Goal: Task Accomplishment & Management: Manage account settings

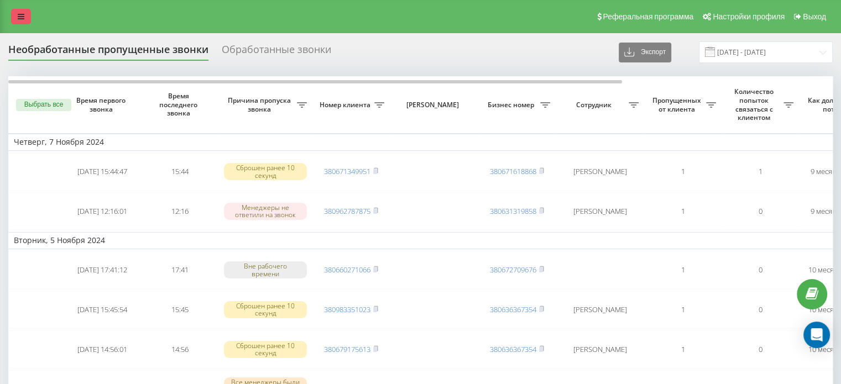
click at [19, 18] on icon at bounding box center [21, 17] width 7 height 8
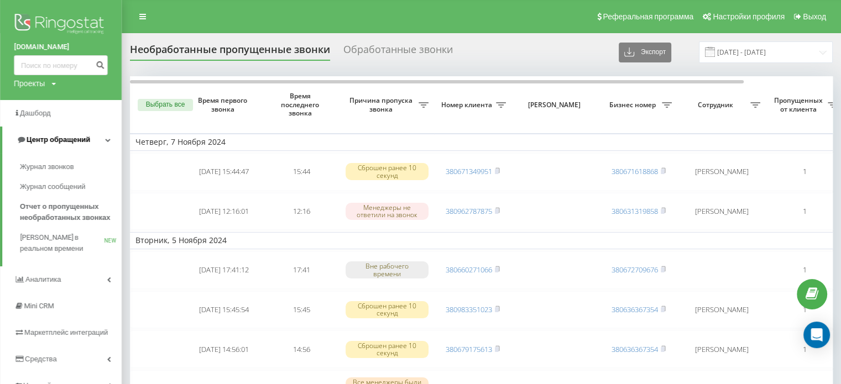
click at [68, 139] on span "Центр обращений" at bounding box center [59, 139] width 64 height 8
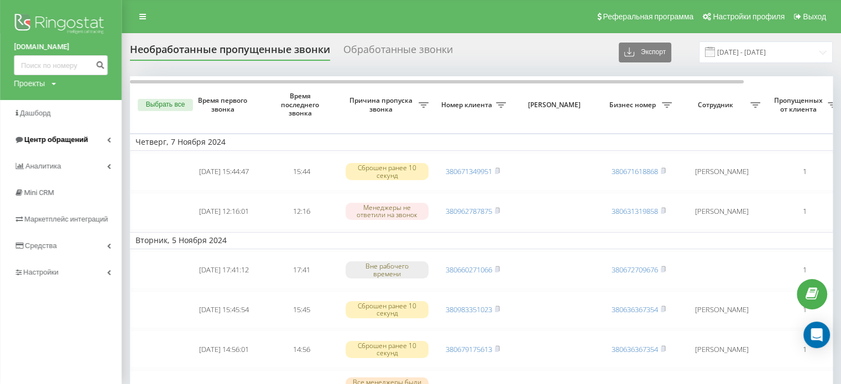
click at [68, 139] on span "Центр обращений" at bounding box center [56, 139] width 64 height 8
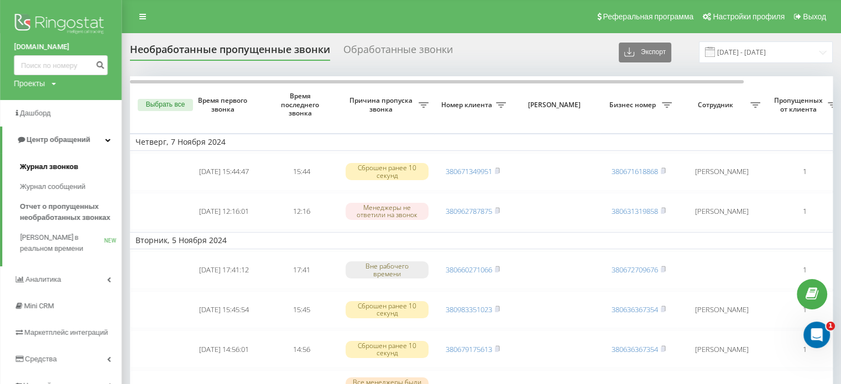
click at [61, 168] on span "Журнал звонков" at bounding box center [49, 166] width 58 height 11
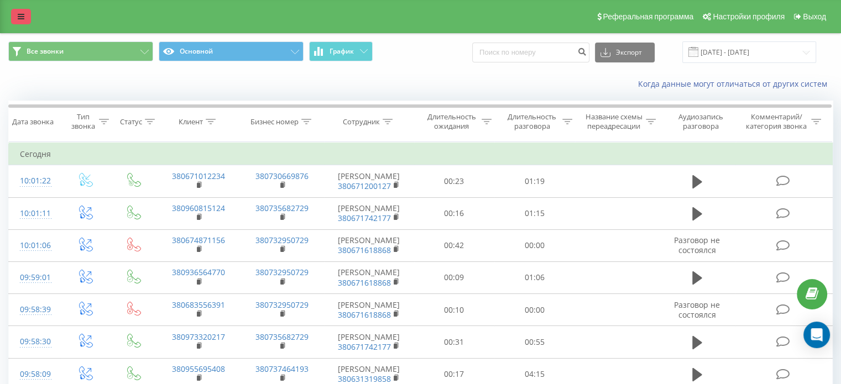
click at [16, 21] on link at bounding box center [21, 16] width 20 height 15
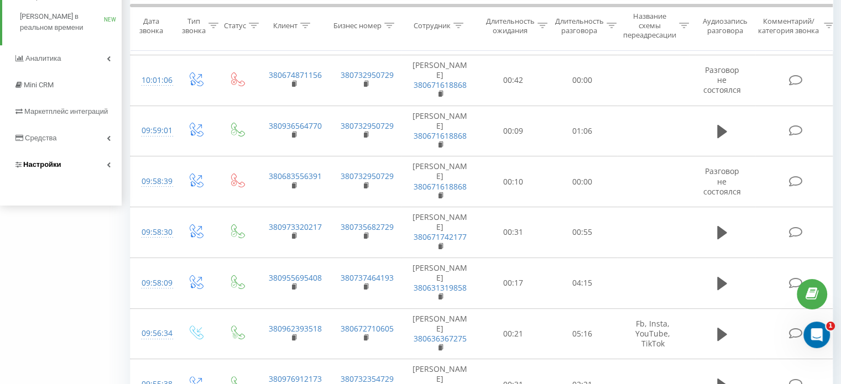
click at [66, 165] on link "Настройки" at bounding box center [61, 164] width 122 height 27
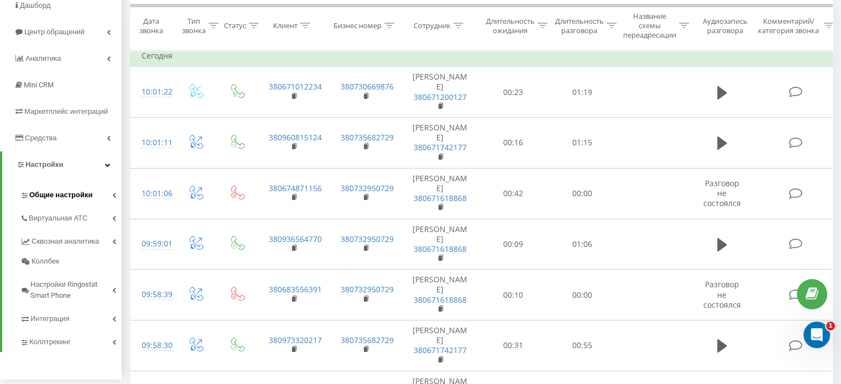
click at [88, 194] on span "Общие настройки" at bounding box center [60, 195] width 63 height 11
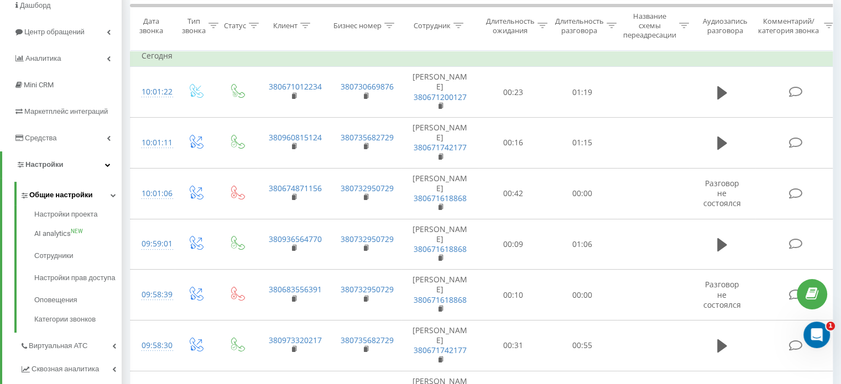
click at [88, 194] on span "Общие настройки" at bounding box center [60, 195] width 63 height 11
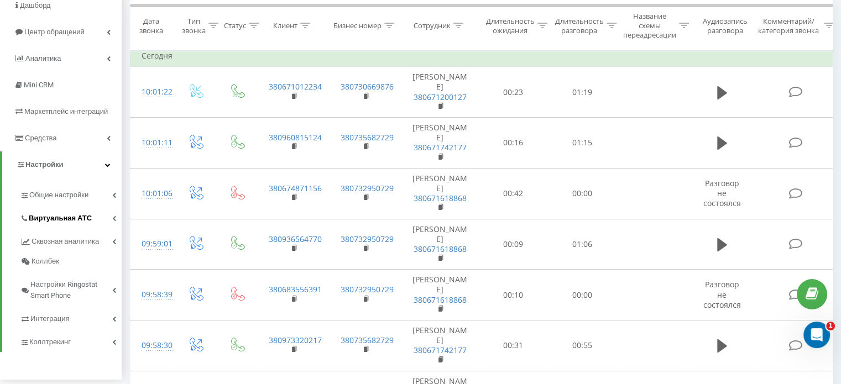
click at [87, 215] on span "Виртуальная АТС" at bounding box center [60, 218] width 63 height 11
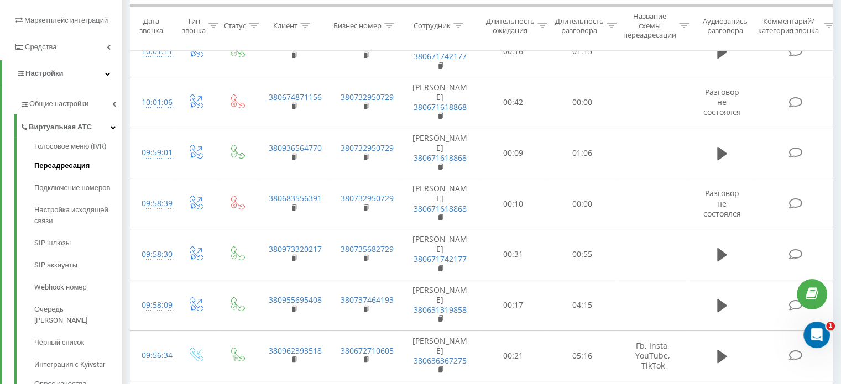
scroll to position [218, 0]
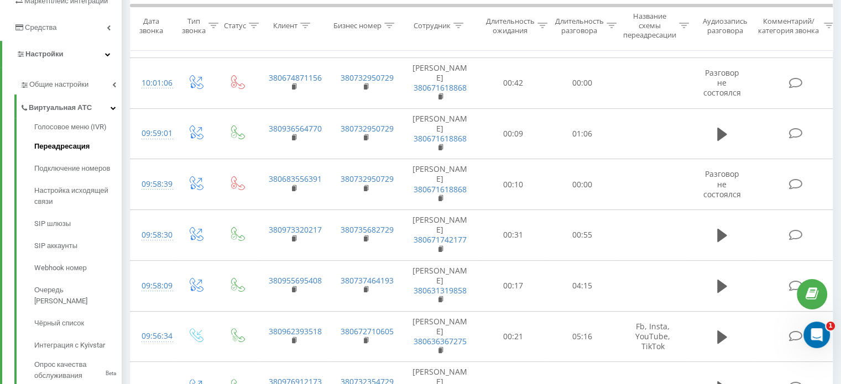
click at [73, 150] on span "Переадресация" at bounding box center [61, 146] width 55 height 11
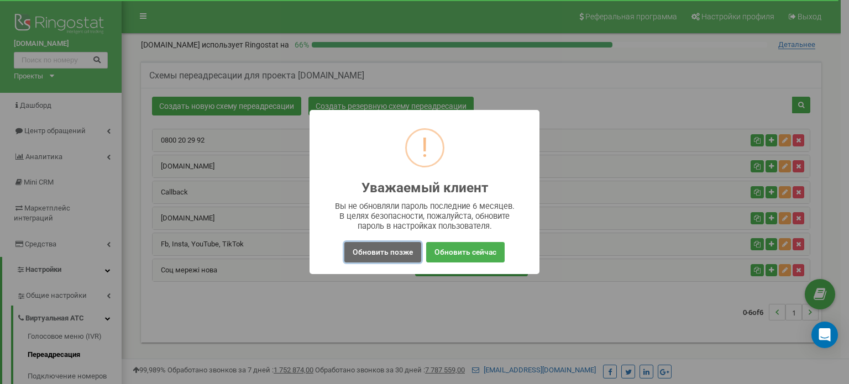
click at [390, 255] on button "Обновить позже" at bounding box center [382, 252] width 77 height 20
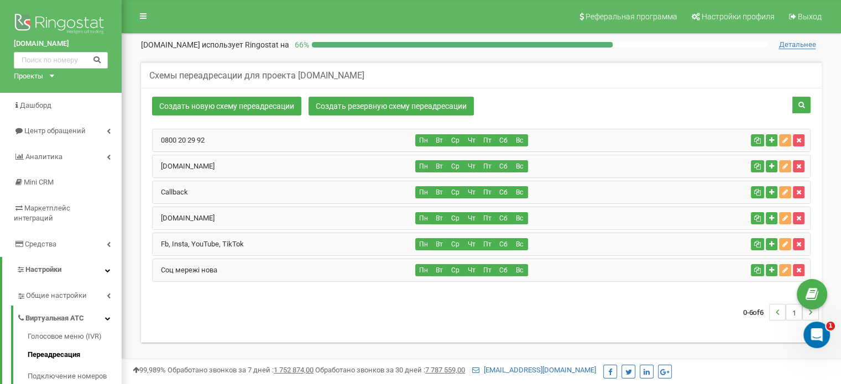
click at [255, 218] on div "landmann-oko.com.ua" at bounding box center [284, 218] width 263 height 22
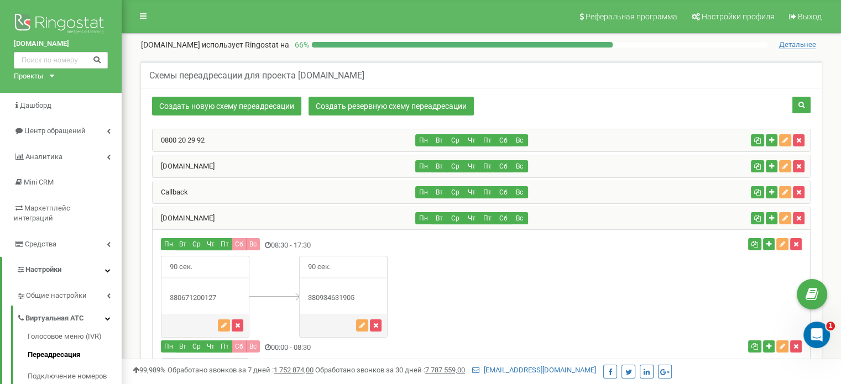
click at [271, 216] on div "landmann-oko.com.ua" at bounding box center [284, 218] width 263 height 22
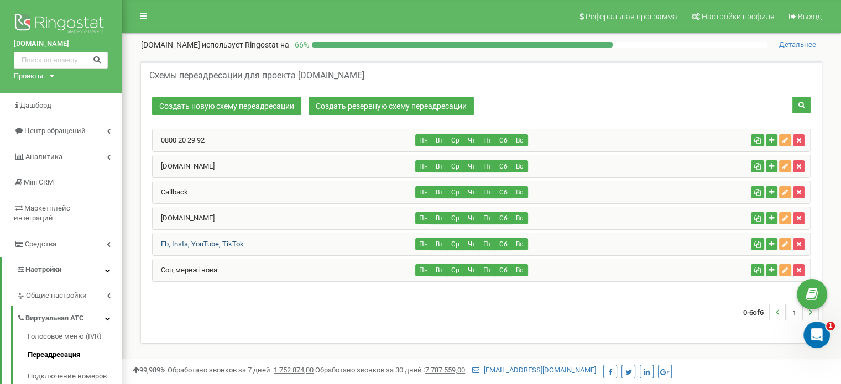
click at [218, 244] on link "Fb, Insta, YouTube, TikTok" at bounding box center [198, 244] width 91 height 8
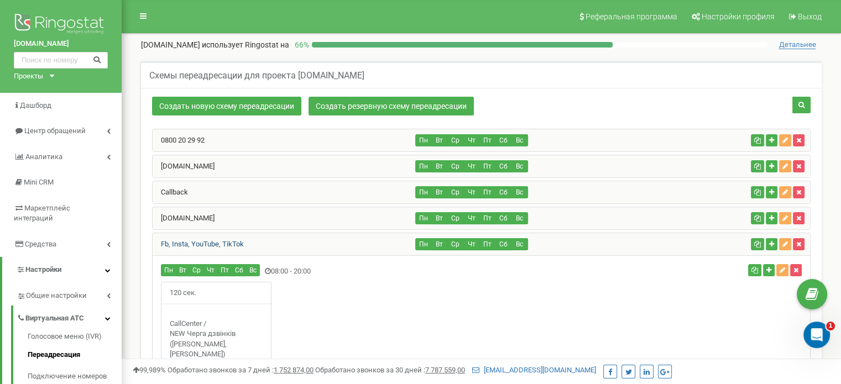
click at [218, 244] on link "Fb, Insta, YouTube, TikTok" at bounding box center [198, 244] width 91 height 8
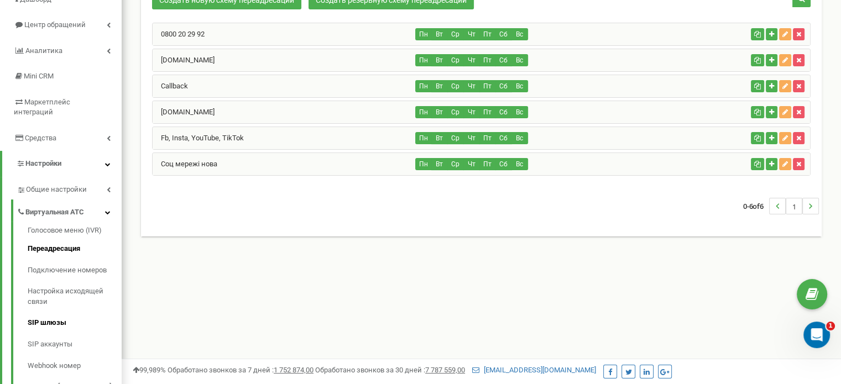
scroll to position [111, 0]
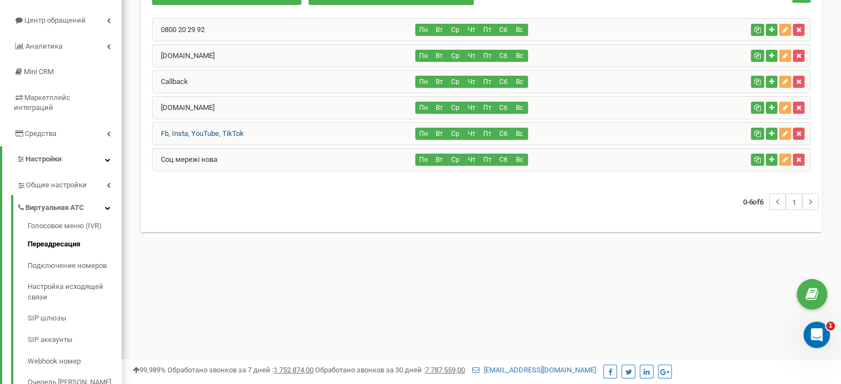
click at [198, 132] on link "Fb, Insta, YouTube, TikTok" at bounding box center [198, 133] width 91 height 8
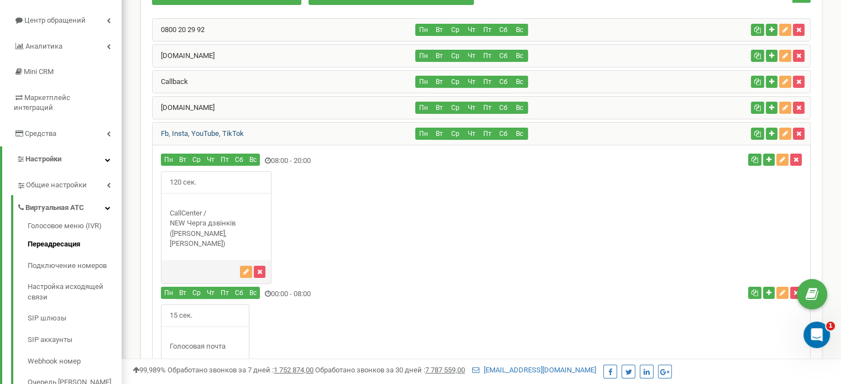
click at [214, 132] on link "Fb, Insta, YouTube, TikTok" at bounding box center [198, 133] width 91 height 8
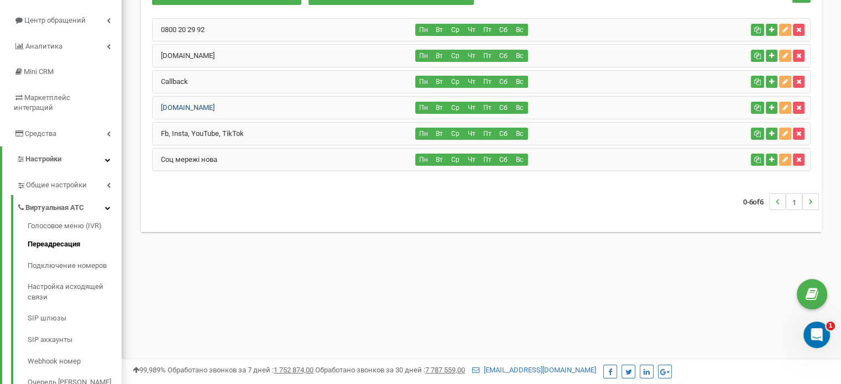
click at [205, 108] on link "landmann-oko.com.ua" at bounding box center [184, 107] width 62 height 8
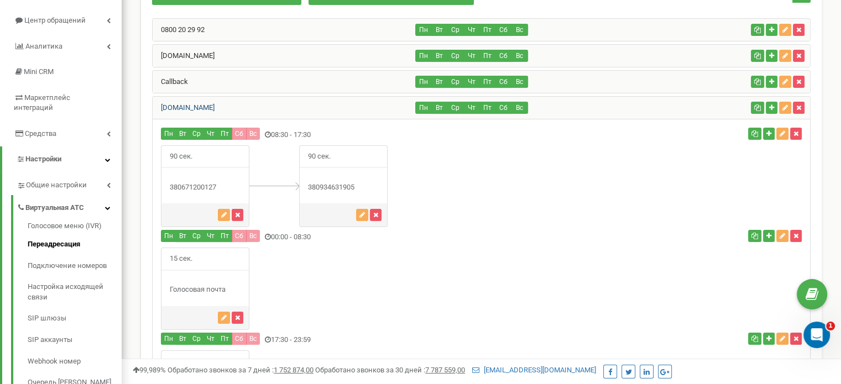
click at [214, 106] on link "landmann-oko.com.ua" at bounding box center [184, 107] width 62 height 8
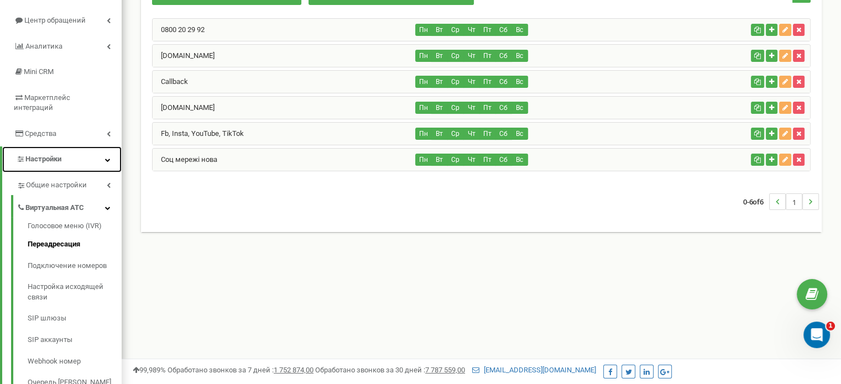
click at [60, 155] on span "Настройки" at bounding box center [43, 159] width 36 height 8
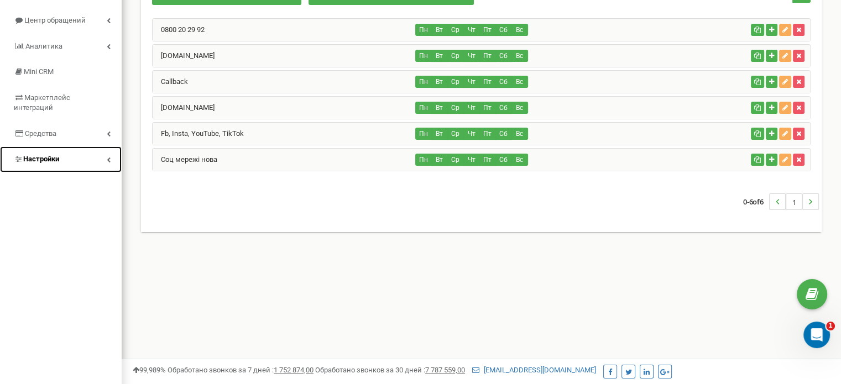
click at [60, 148] on link "Настройки" at bounding box center [61, 159] width 122 height 26
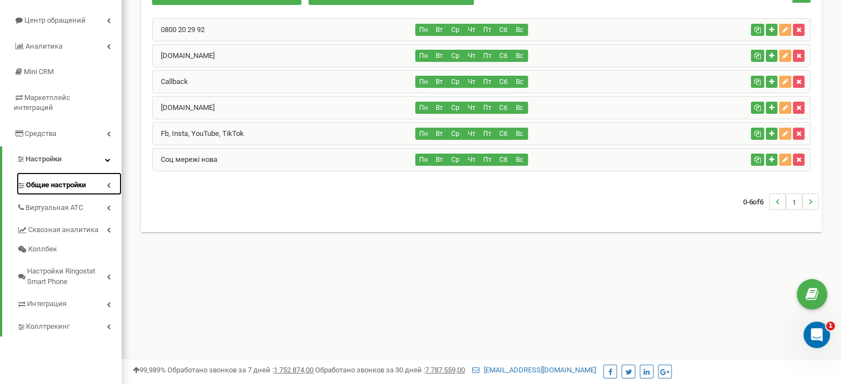
click at [69, 180] on span "Общие настройки" at bounding box center [56, 185] width 60 height 11
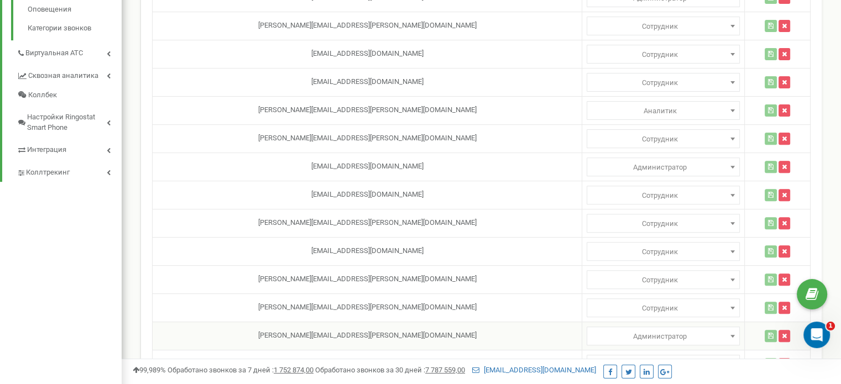
scroll to position [457, 0]
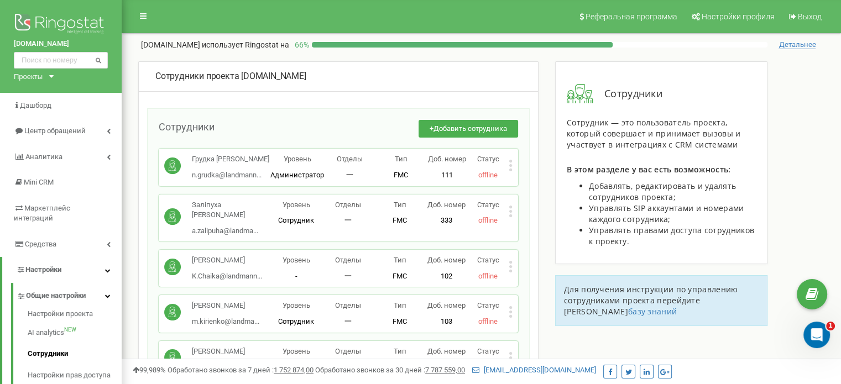
click at [513, 165] on div "Грудка [PERSON_NAME] n.grudka@landmann... [EMAIL_ADDRESS][DOMAIN_NAME] Уровень …" at bounding box center [338, 167] width 359 height 37
click at [509, 165] on icon at bounding box center [510, 165] width 3 height 3
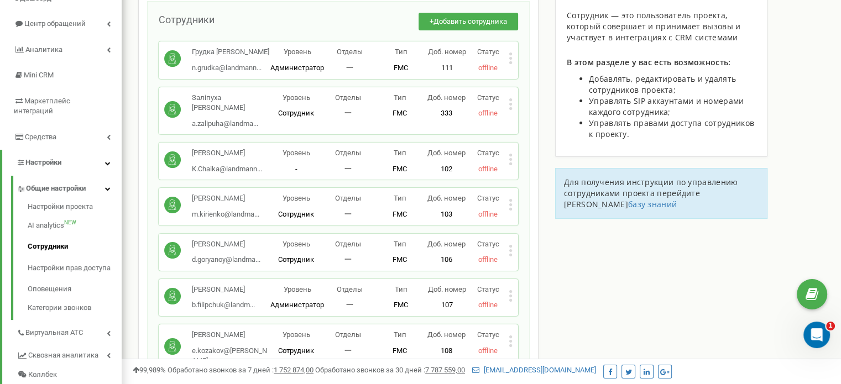
scroll to position [111, 0]
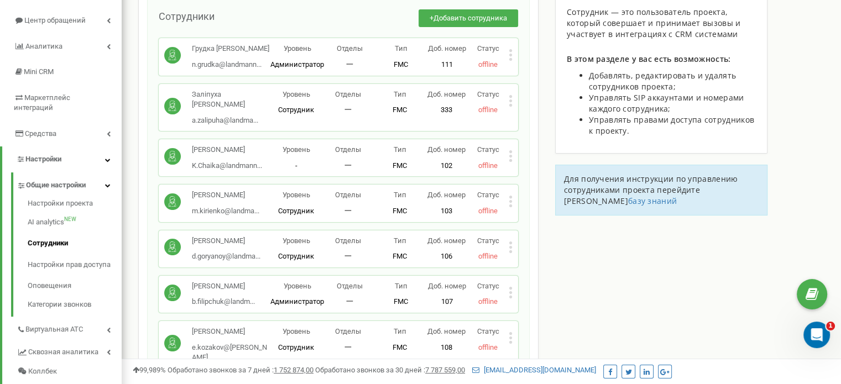
click at [510, 158] on icon at bounding box center [510, 156] width 3 height 3
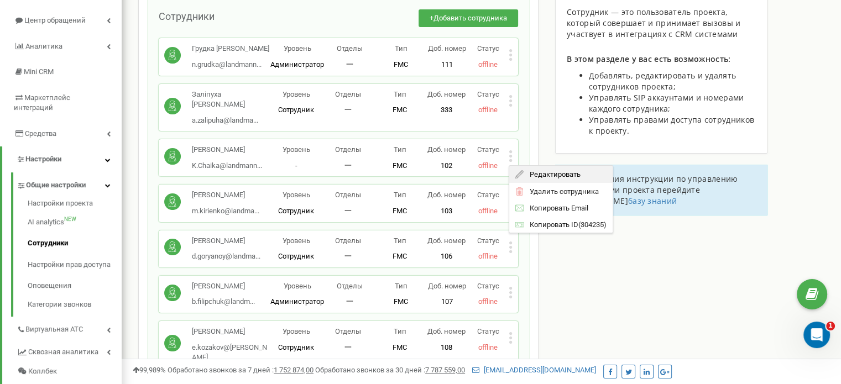
click at [539, 178] on span "Редактировать" at bounding box center [551, 174] width 56 height 7
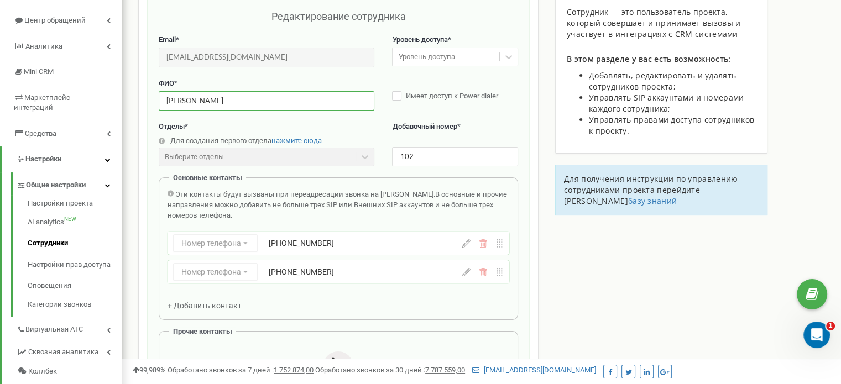
drag, startPoint x: 270, startPoint y: 105, endPoint x: 157, endPoint y: 99, distance: 113.5
click at [157, 99] on div "Редактирование сотрудника Email * [EMAIL_ADDRESS][DOMAIN_NAME] Email недоступен…" at bounding box center [338, 267] width 382 height 539
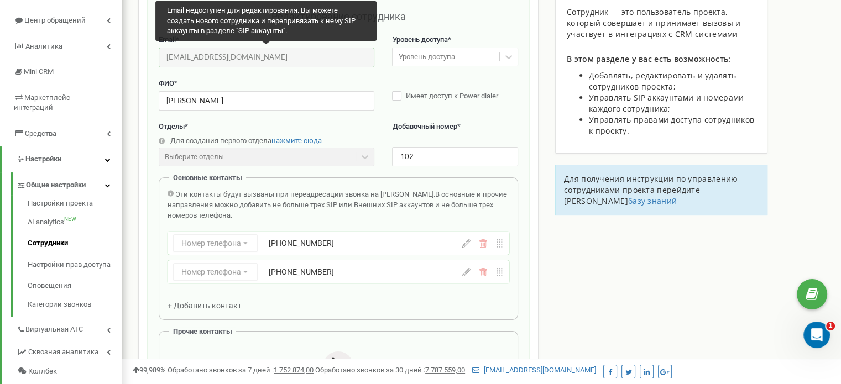
drag, startPoint x: 169, startPoint y: 54, endPoint x: 271, endPoint y: 54, distance: 101.7
click at [271, 54] on input "[EMAIL_ADDRESS][DOMAIN_NAME]" at bounding box center [267, 57] width 216 height 19
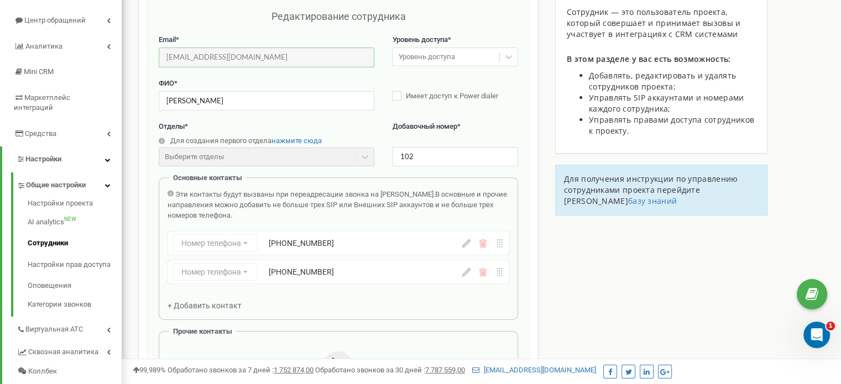
drag, startPoint x: 264, startPoint y: 55, endPoint x: 140, endPoint y: 54, distance: 124.4
click at [140, 54] on div "Сотрудники проекта [DOMAIN_NAME] Редактирование сотрудника Email * [EMAIL_ADDRE…" at bounding box center [338, 341] width 400 height 780
click at [816, 329] on icon "Открыть службу сообщений Intercom" at bounding box center [815, 333] width 18 height 18
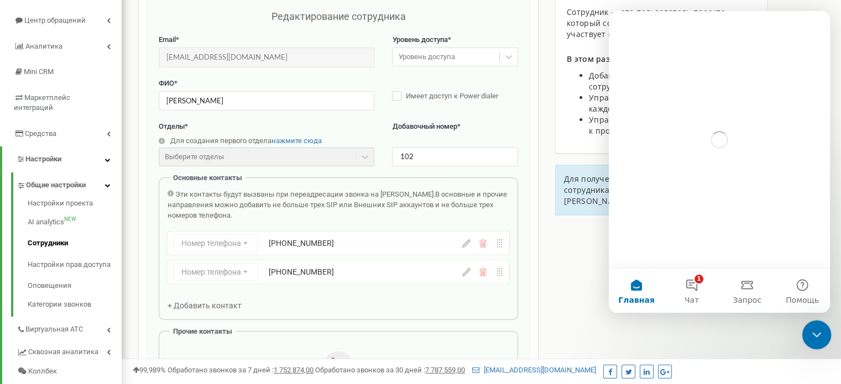
scroll to position [0, 0]
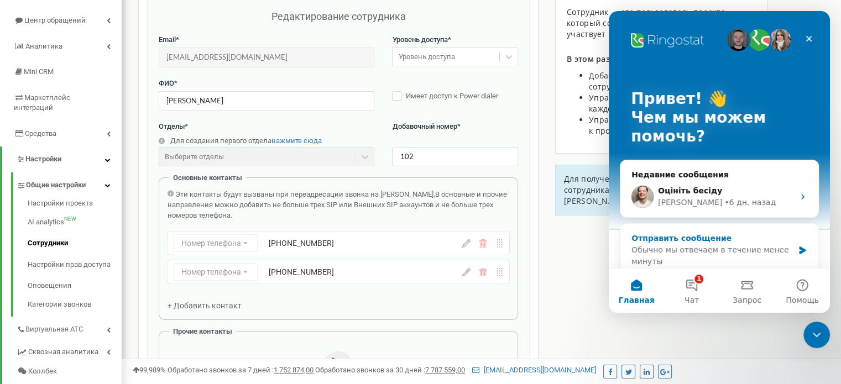
click at [692, 244] on div "Обычно мы отвечаем в течение менее минуты" at bounding box center [712, 255] width 162 height 23
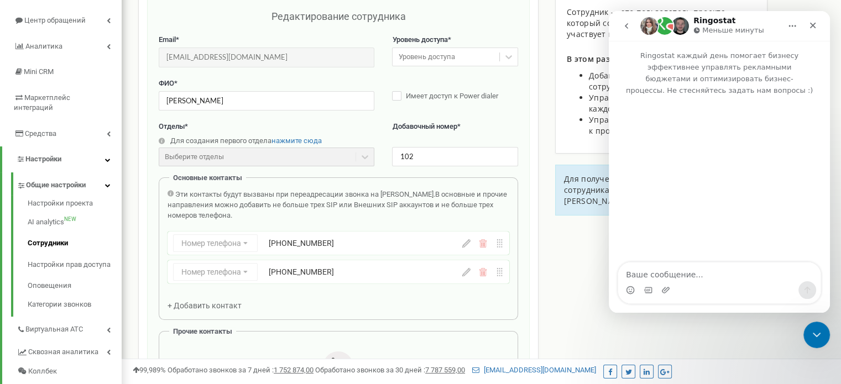
click at [666, 265] on textarea "Ваше сообщение..." at bounding box center [719, 272] width 202 height 19
click at [815, 28] on icon "Закрыть" at bounding box center [812, 25] width 9 height 9
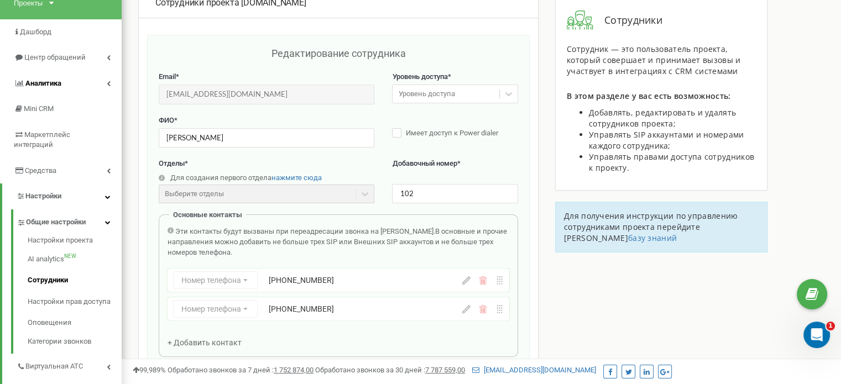
scroll to position [55, 0]
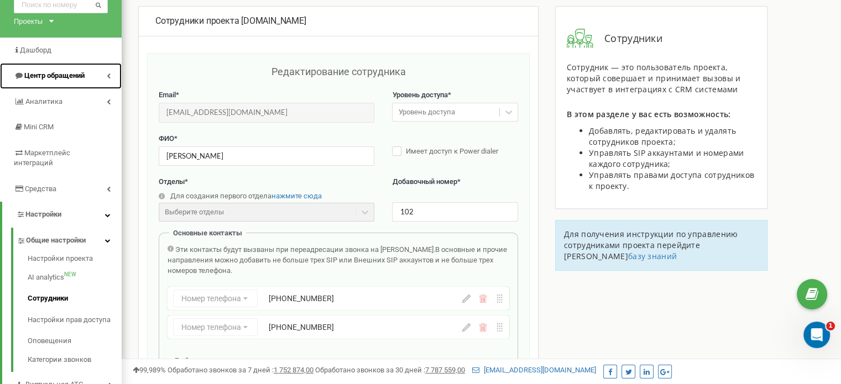
click at [58, 75] on span "Центр обращений" at bounding box center [54, 75] width 60 height 8
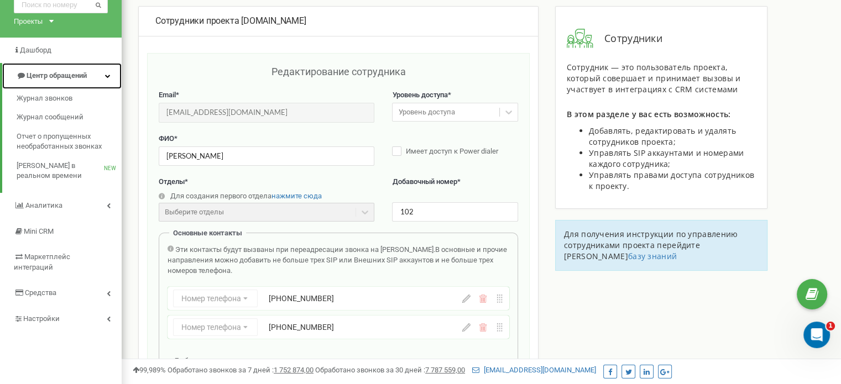
click at [69, 80] on span "Центр обращений" at bounding box center [57, 75] width 60 height 8
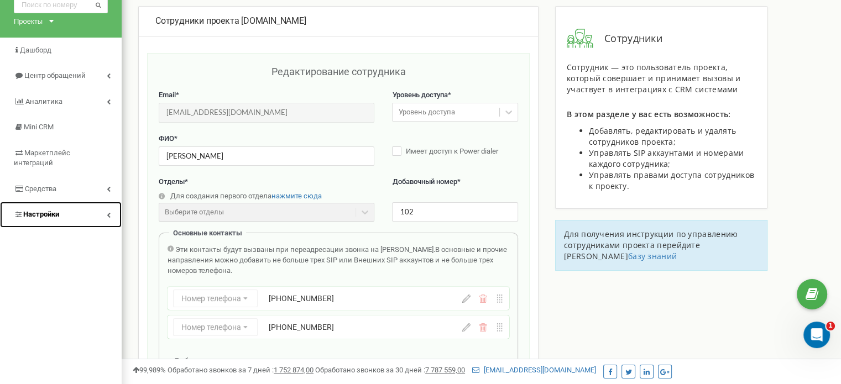
click at [52, 210] on span "Настройки" at bounding box center [41, 214] width 36 height 8
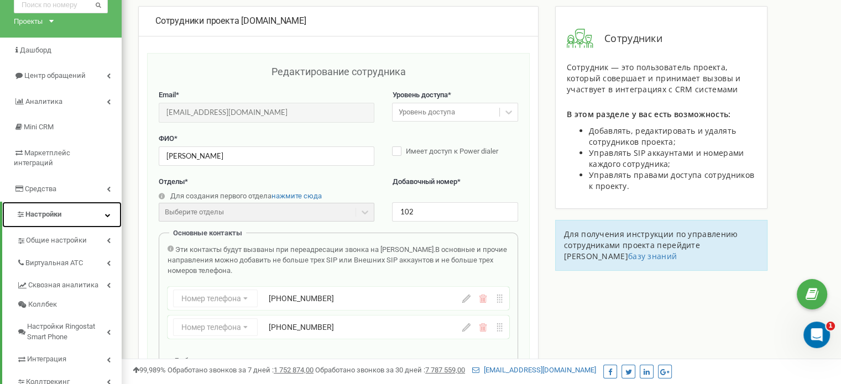
click at [55, 210] on span "Настройки" at bounding box center [43, 214] width 36 height 8
